Goal: Find specific page/section: Find specific page/section

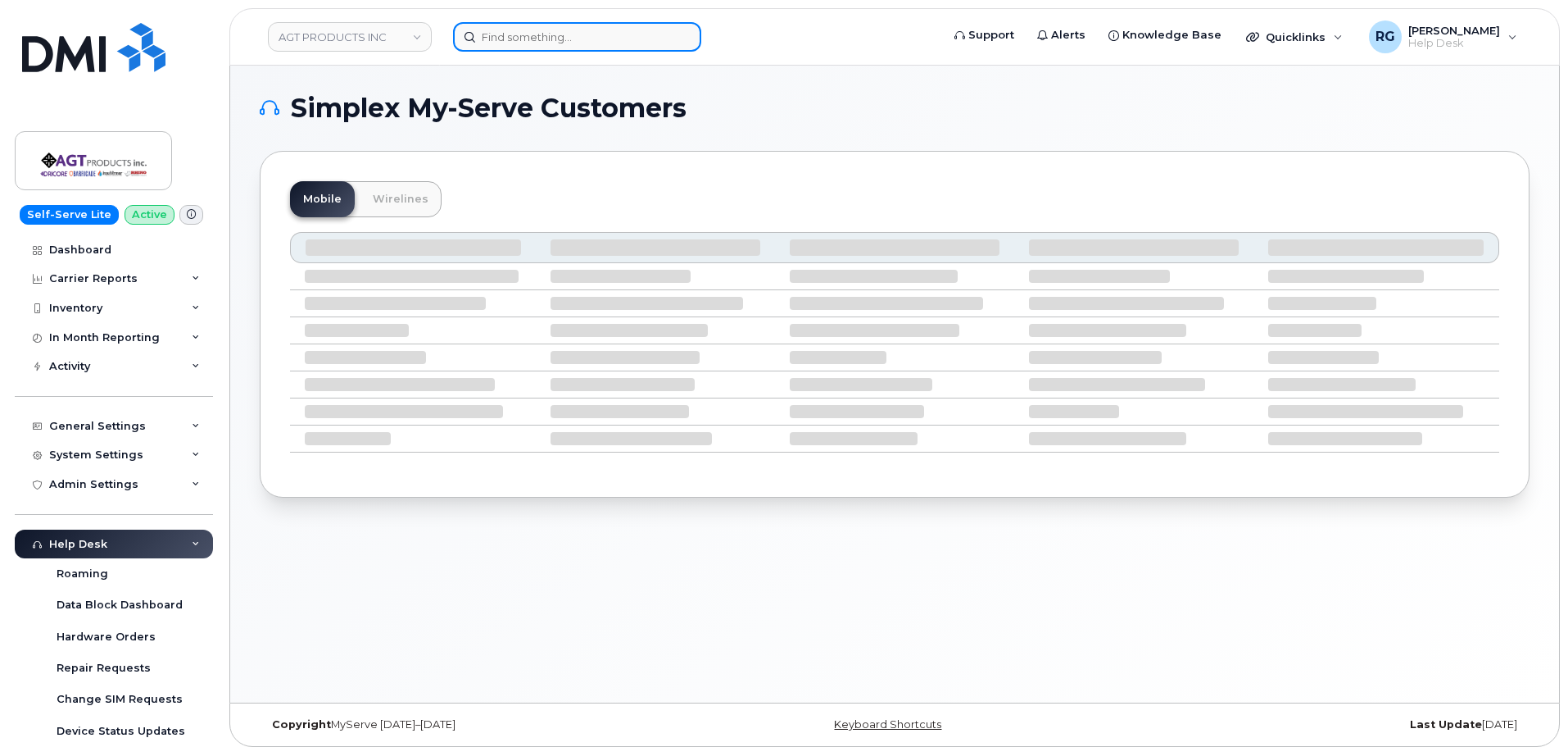
click at [540, 37] on input at bounding box center [577, 37] width 248 height 29
paste input "7807004378"
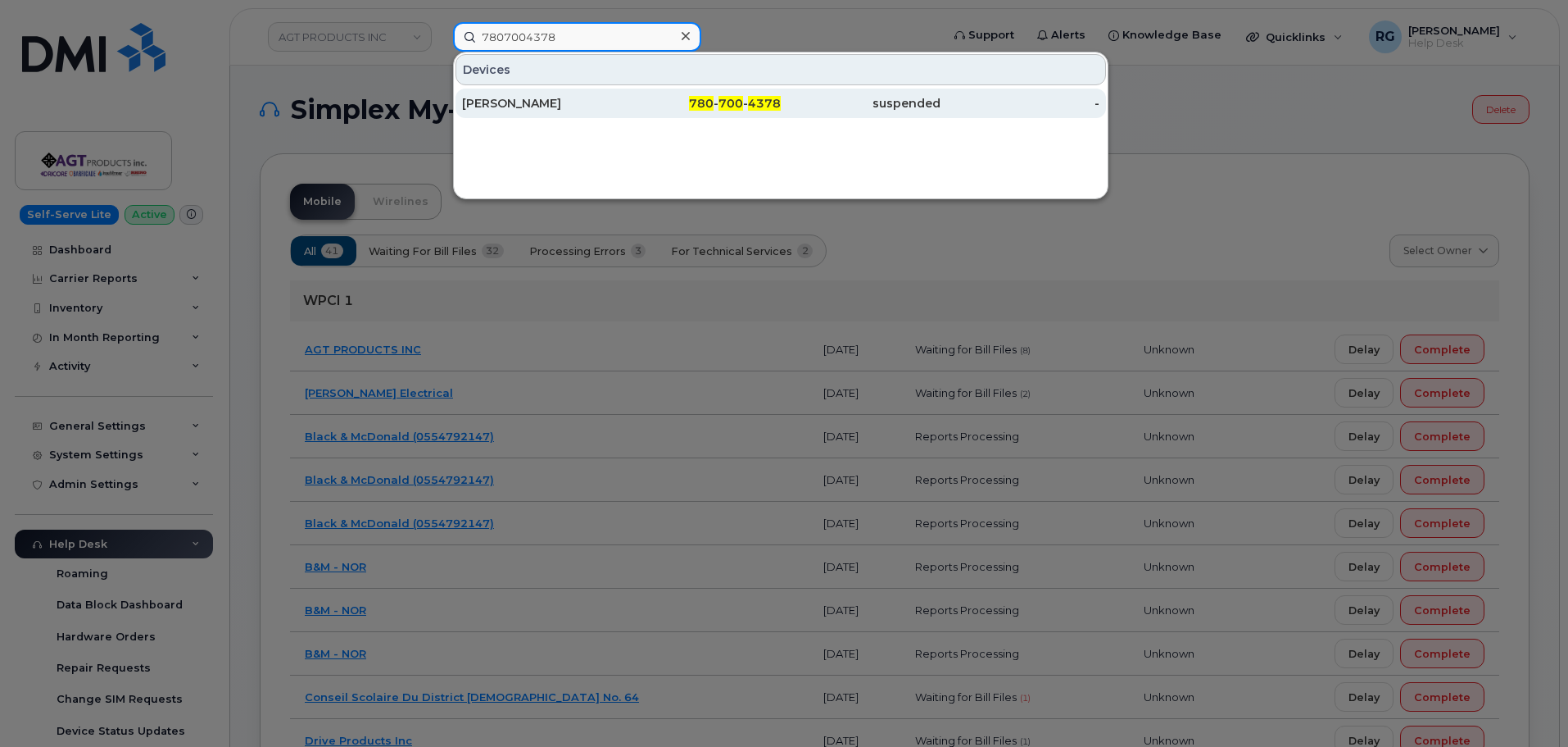
type input "7807004378"
click at [552, 103] on div "[PERSON_NAME]" at bounding box center [541, 103] width 159 height 16
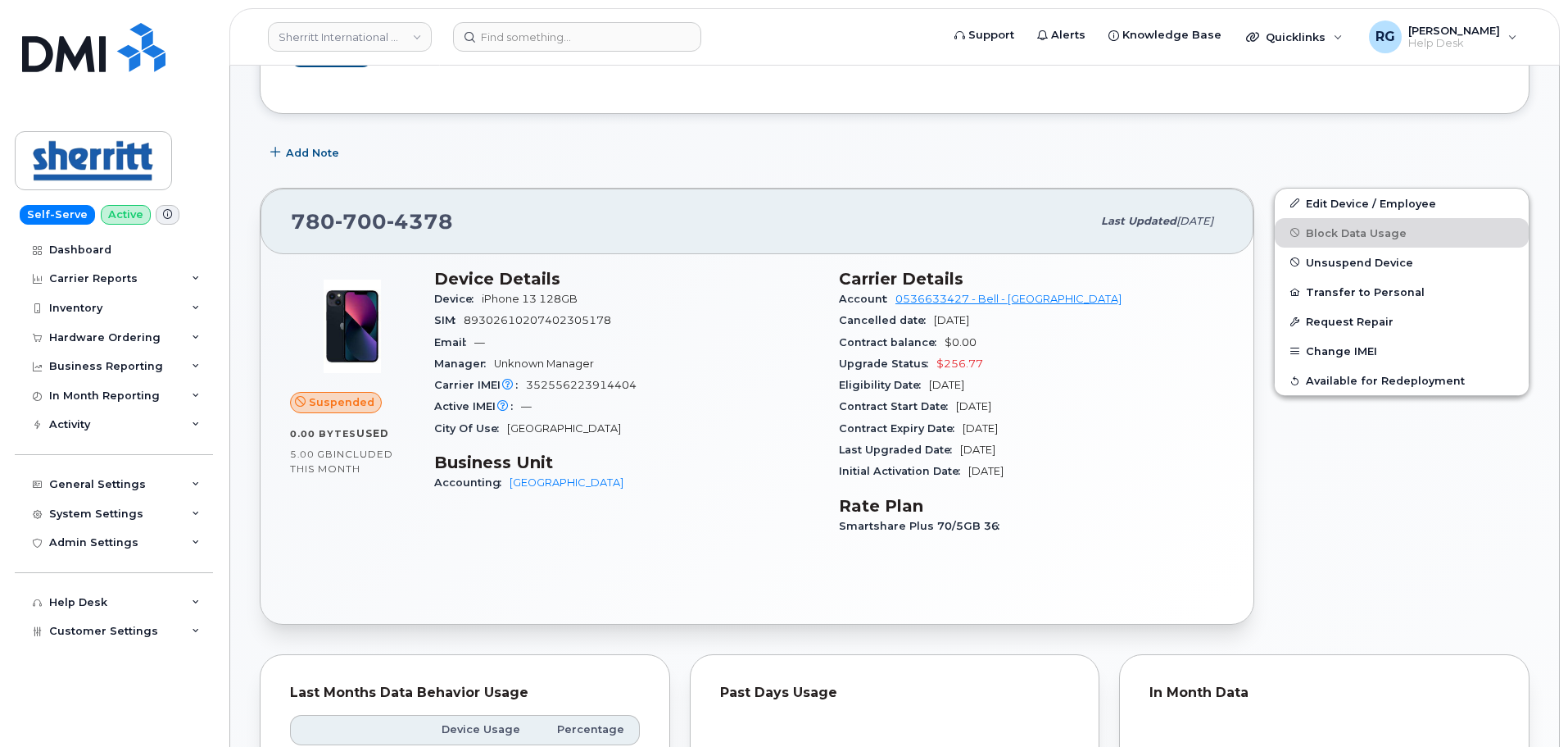
scroll to position [246, 0]
